Goal: Task Accomplishment & Management: Complete application form

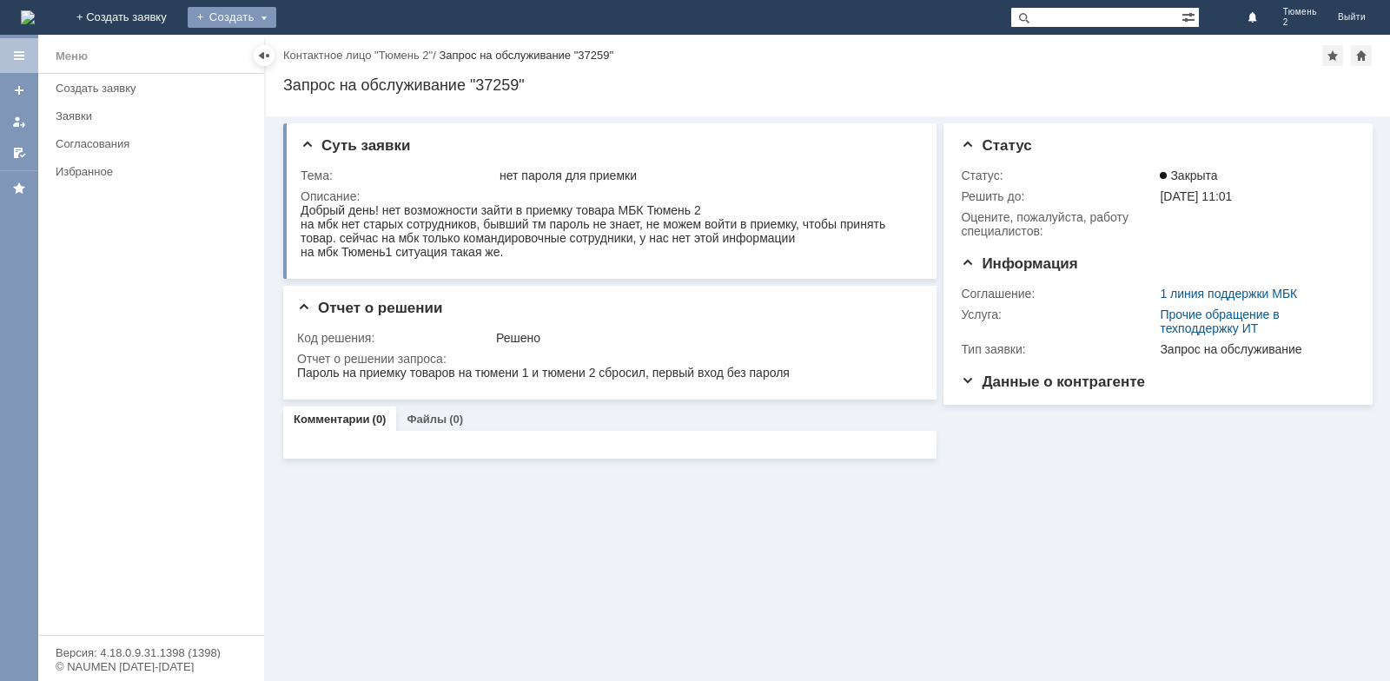
click at [276, 15] on div "Создать" at bounding box center [232, 17] width 89 height 21
click at [323, 53] on link "Заявка" at bounding box center [257, 52] width 132 height 21
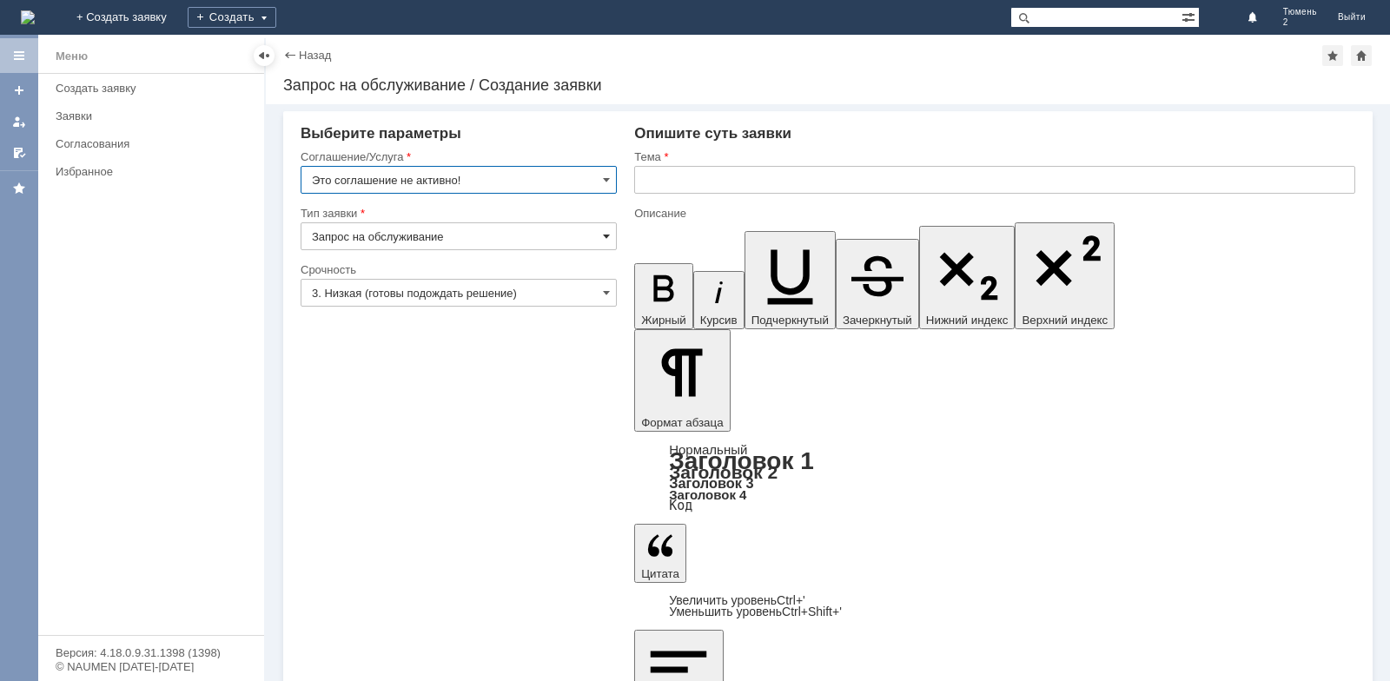
click at [605, 238] on span at bounding box center [606, 236] width 7 height 14
click at [604, 180] on span at bounding box center [606, 180] width 7 height 14
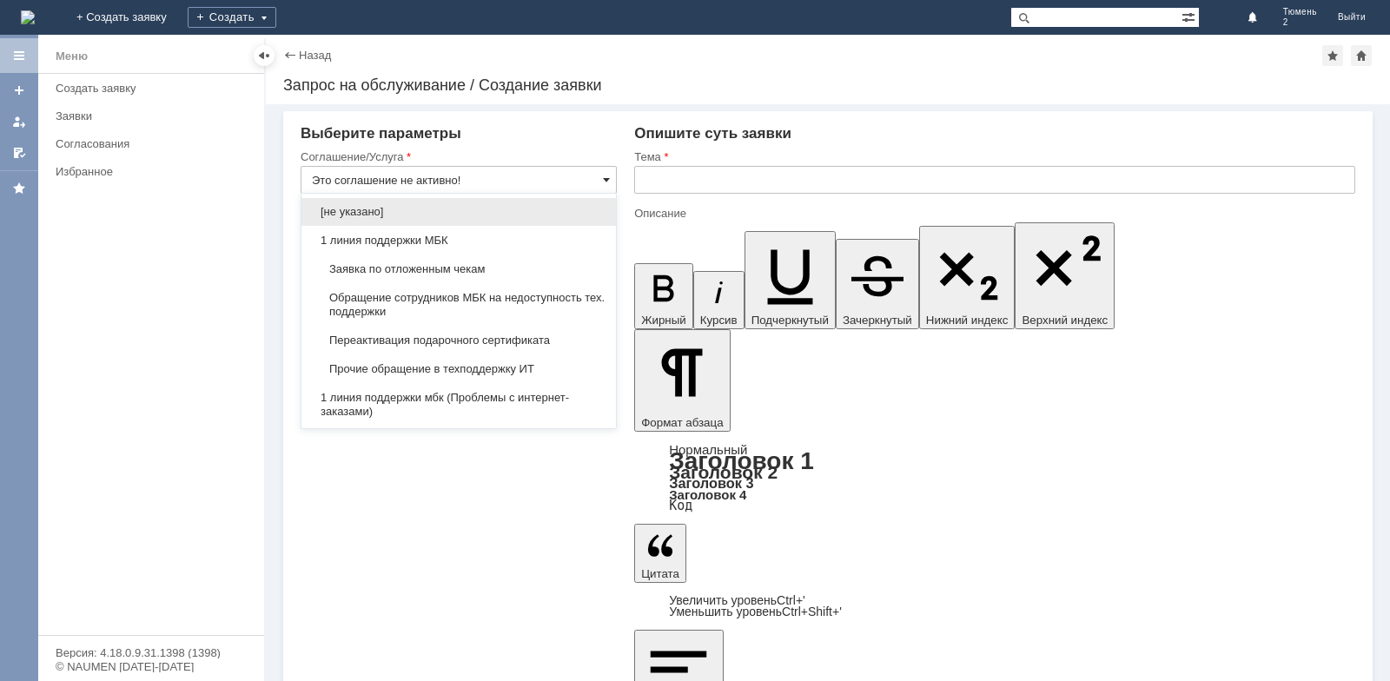
type input "Запрос на обслуживание"
click at [496, 260] on div "Заявка по отложенным чекам" at bounding box center [458, 269] width 314 height 28
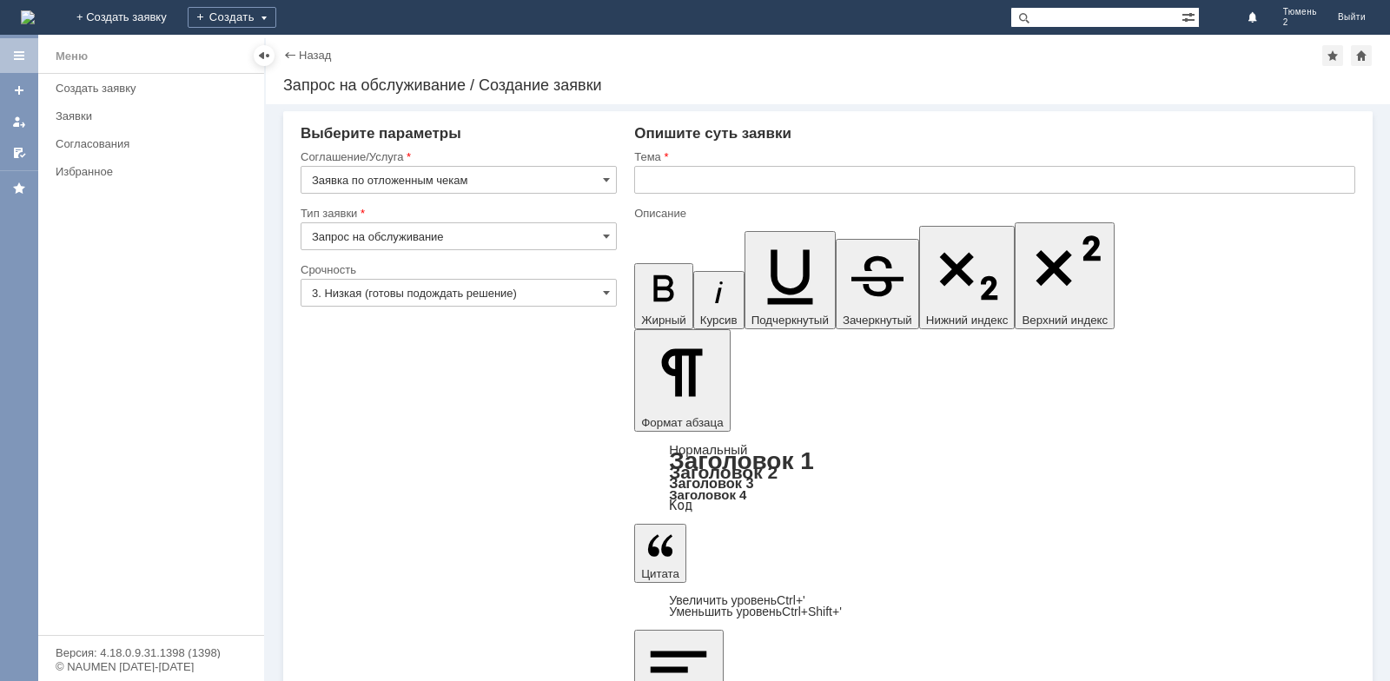
type input "Заявка по отложенным чекам"
click at [676, 179] on input "text" at bounding box center [994, 180] width 721 height 28
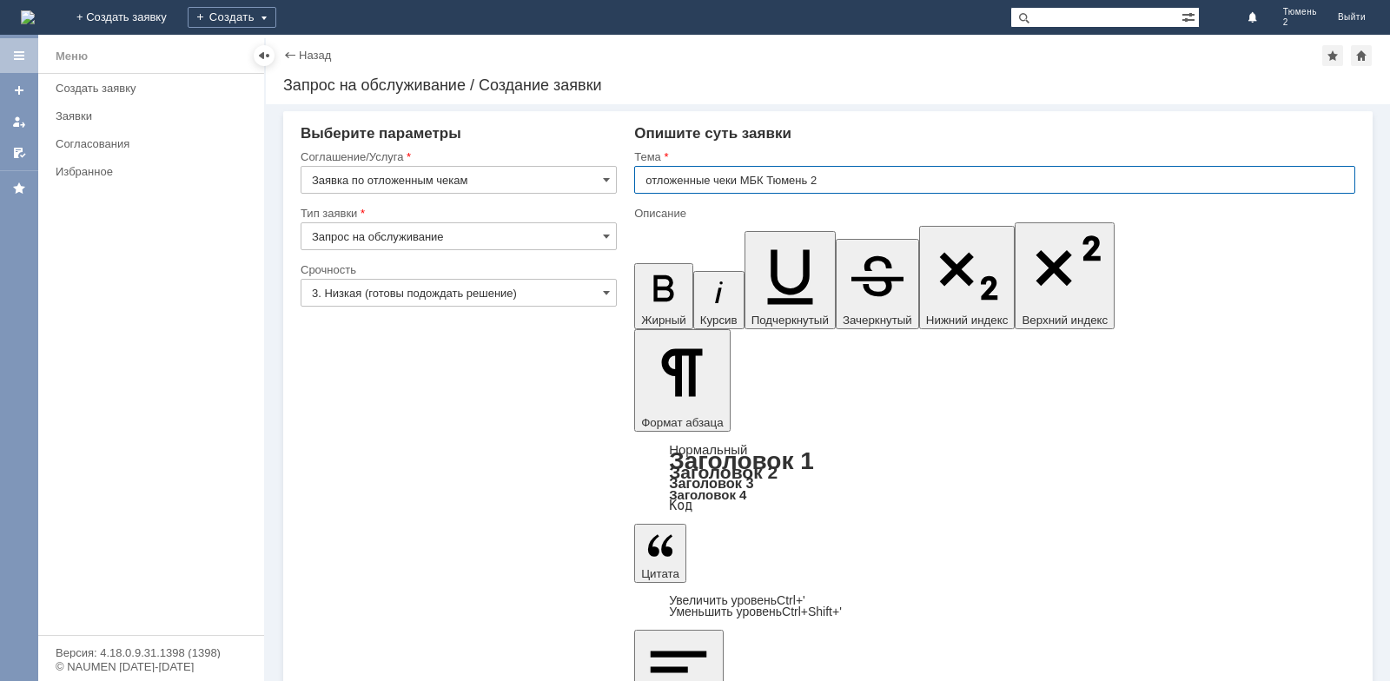
type input "отложенные чеки МБК Тюмень 2"
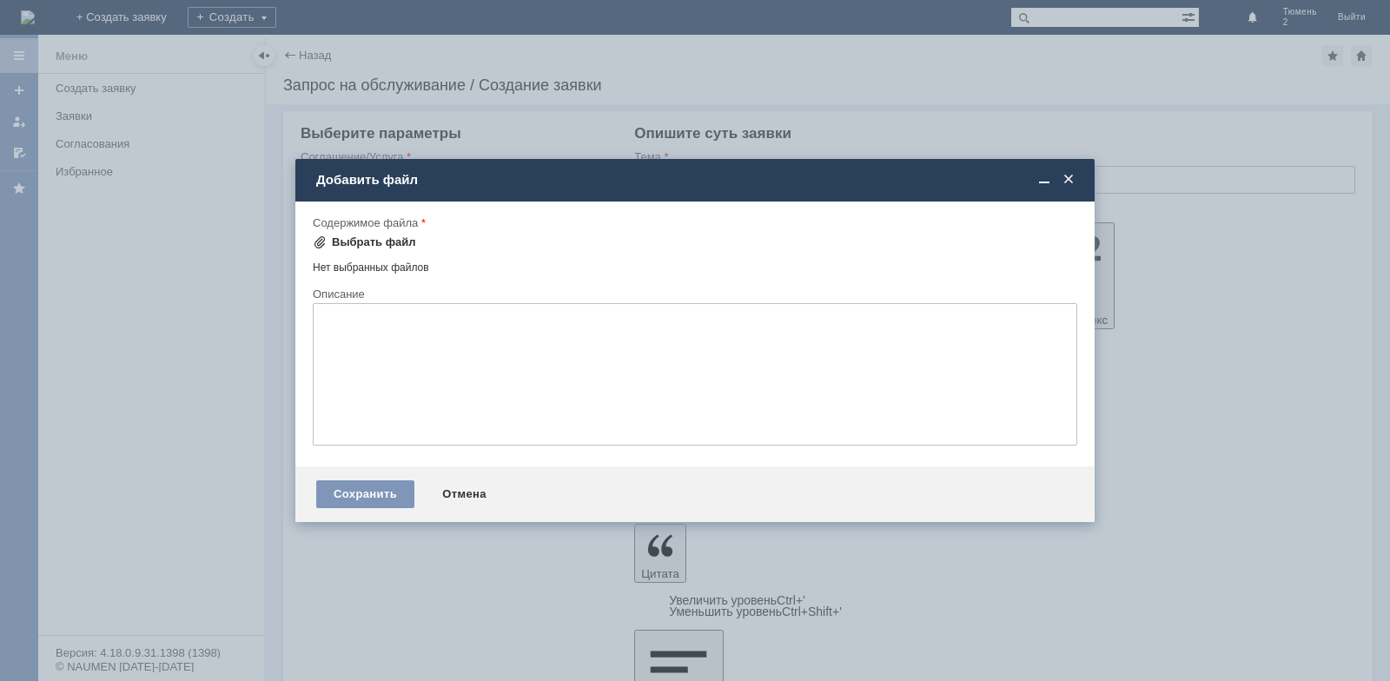
click at [366, 248] on div "Выбрать файл" at bounding box center [374, 242] width 84 height 14
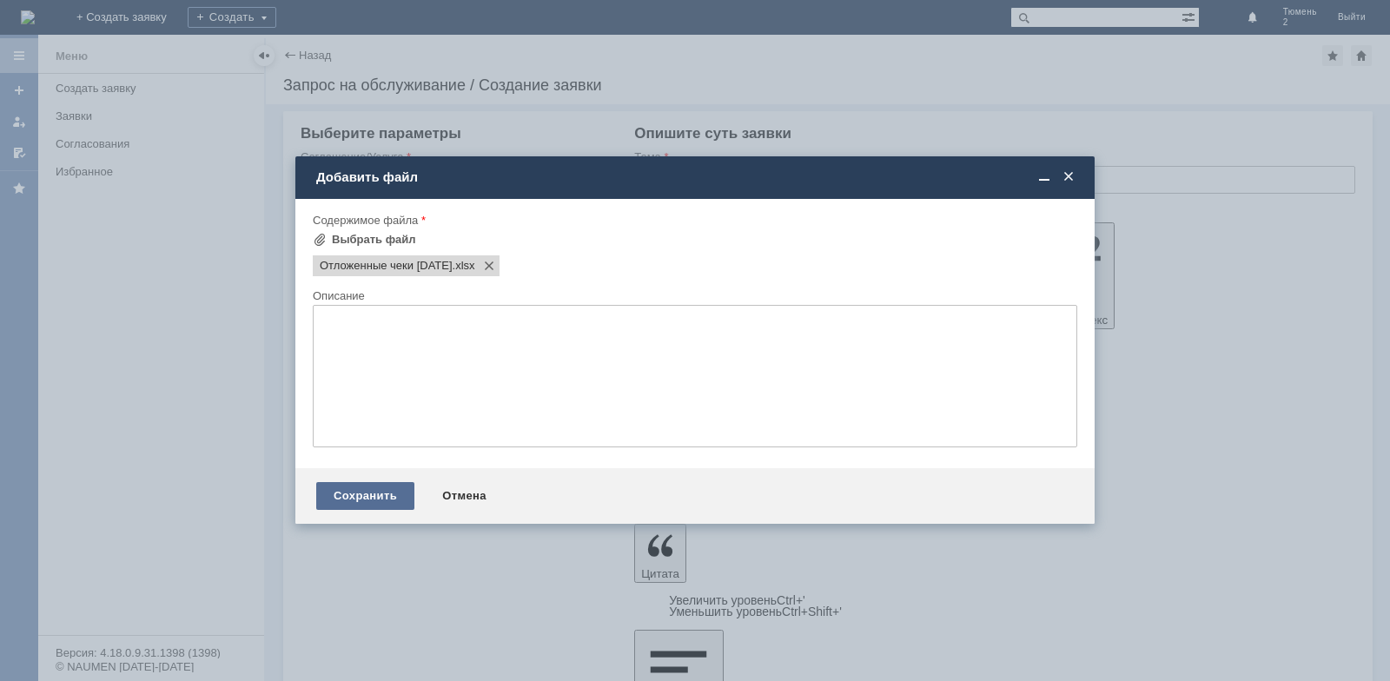
click at [388, 500] on div "Сохранить" at bounding box center [365, 496] width 98 height 28
